Goal: Check status: Check status

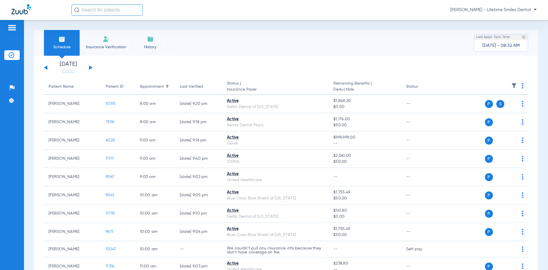
click at [92, 69] on div "[DATE] [DATE] [DATE] [DATE] [DATE] [DATE] [DATE] [DATE] [DATE] [DATE] [DATE] [D…" at bounding box center [68, 67] width 49 height 13
click at [91, 68] on button at bounding box center [90, 67] width 3 height 4
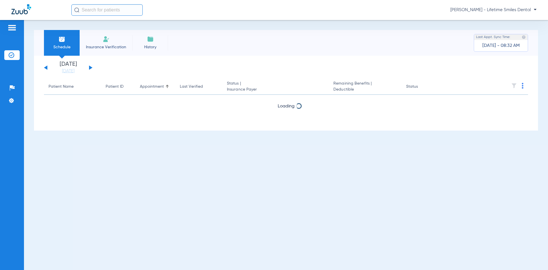
click at [91, 68] on button at bounding box center [90, 67] width 3 height 4
click at [90, 66] on button at bounding box center [90, 67] width 3 height 4
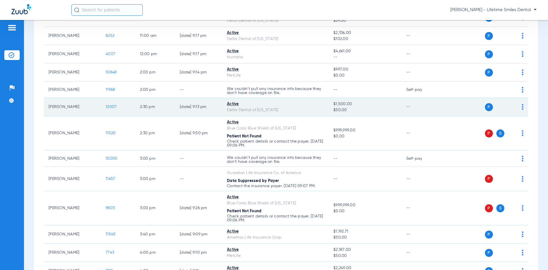
scroll to position [334, 0]
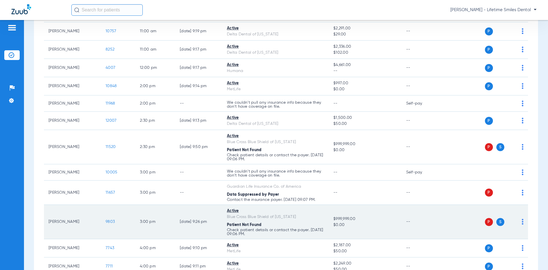
scroll to position [299, 0]
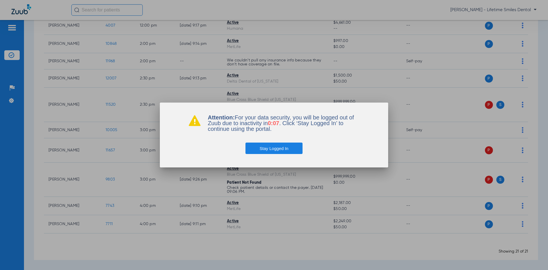
click at [286, 149] on button "Stay Logged In" at bounding box center [274, 147] width 57 height 11
